Goal: Information Seeking & Learning: Learn about a topic

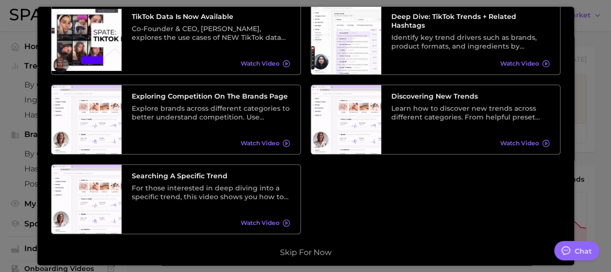
scroll to position [223, 0]
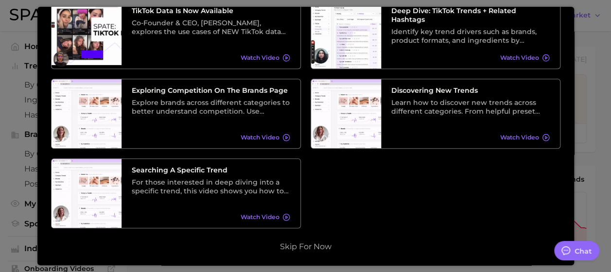
type textarea "x"
click at [310, 247] on button "Skip for now" at bounding box center [305, 247] width 57 height 10
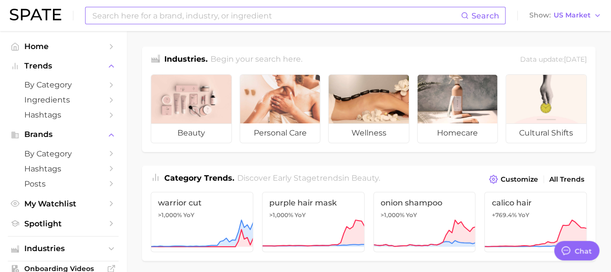
click at [195, 16] on input at bounding box center [276, 15] width 370 height 17
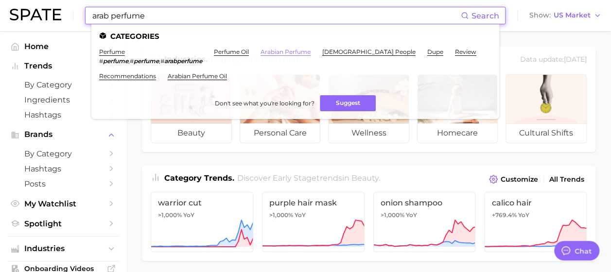
type input "arab perfume"
click at [291, 53] on link "arabian perfume" at bounding box center [286, 51] width 50 height 7
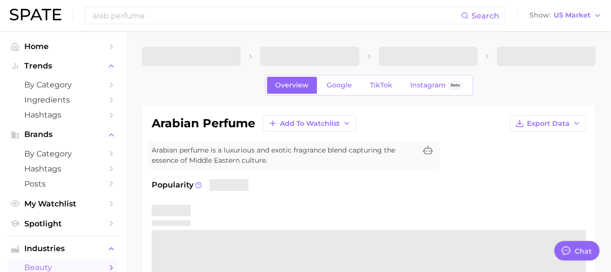
type textarea "x"
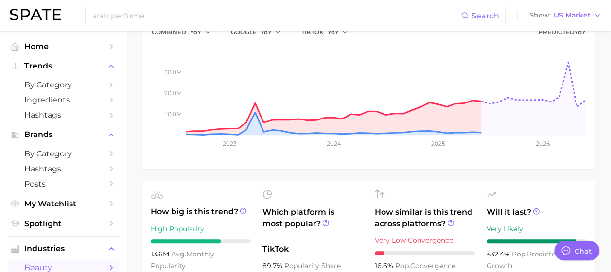
scroll to position [195, 0]
